Goal: Task Accomplishment & Management: Use online tool/utility

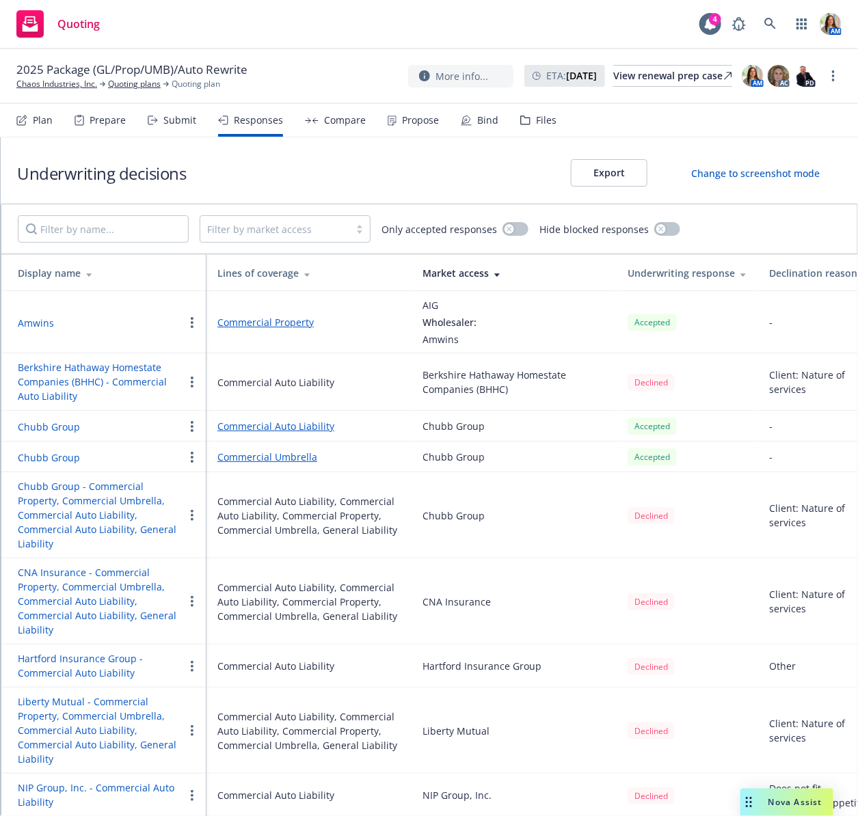
scroll to position [131, 0]
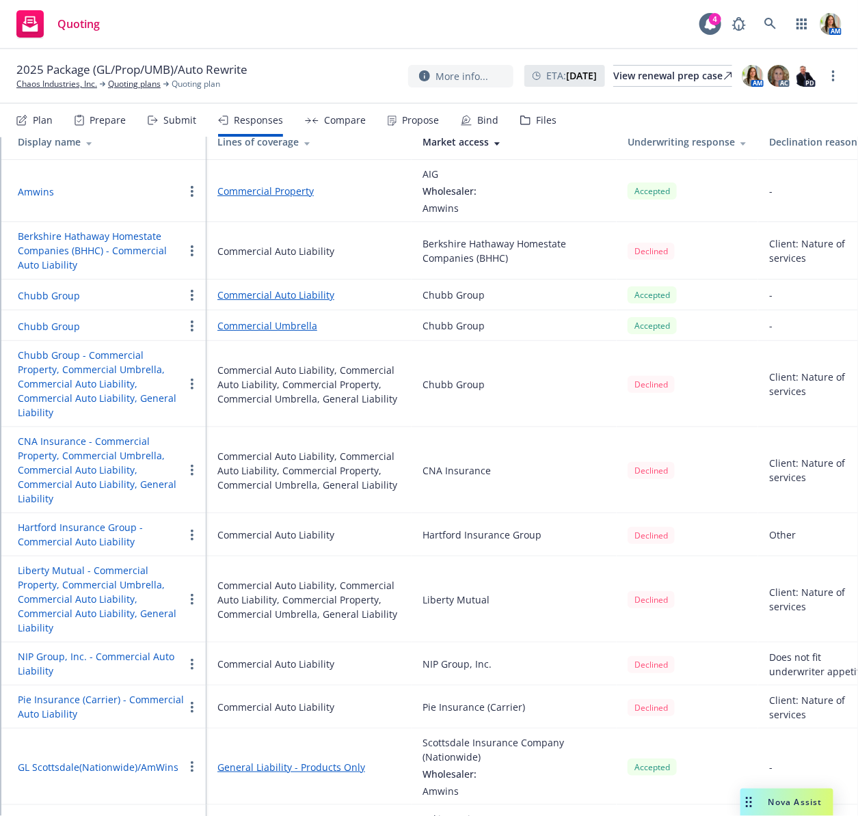
click at [185, 112] on div "Submit" at bounding box center [172, 120] width 49 height 33
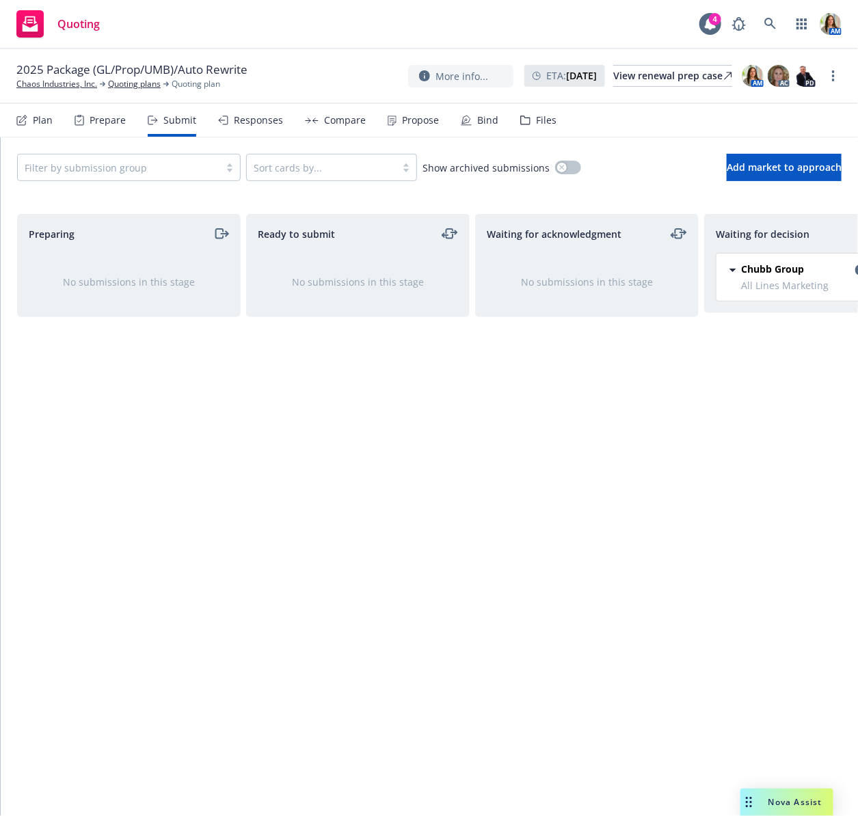
scroll to position [0, 314]
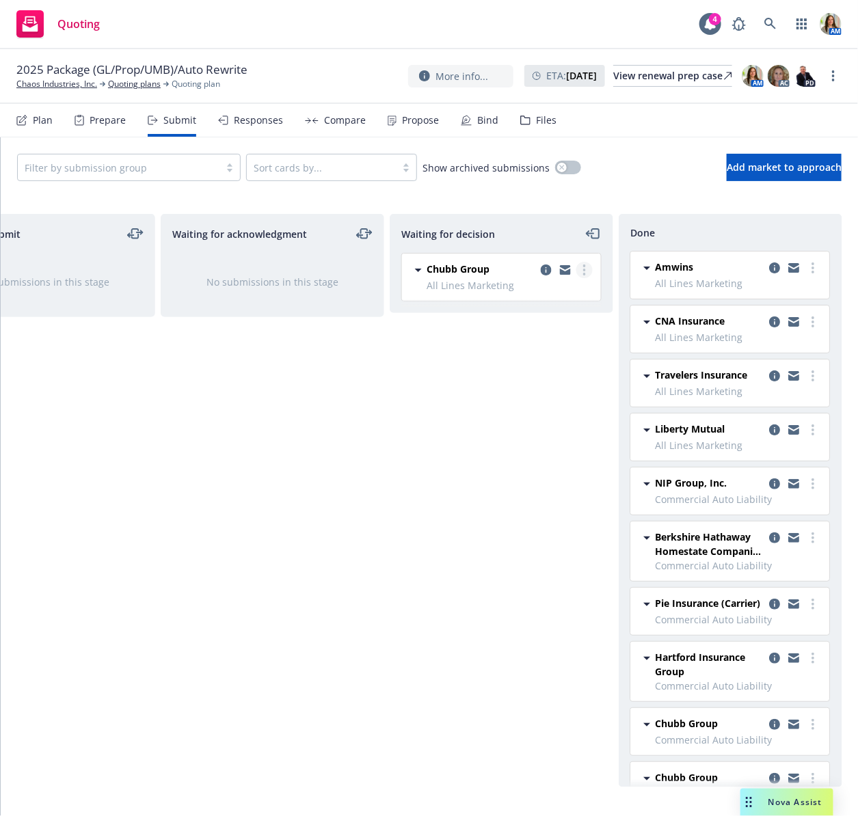
click at [587, 269] on link "more" at bounding box center [584, 270] width 16 height 16
click at [545, 429] on span "Copy logging email" at bounding box center [515, 433] width 120 height 13
